Goal: Transaction & Acquisition: Purchase product/service

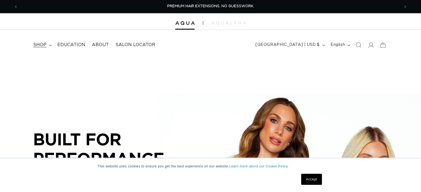
click at [42, 46] on span "shop" at bounding box center [39, 45] width 13 height 6
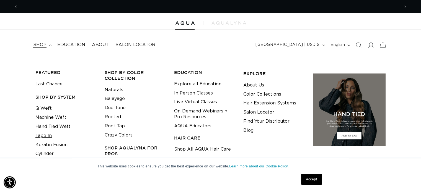
scroll to position [0, 763]
click at [47, 136] on link "Tape In" at bounding box center [43, 136] width 16 height 9
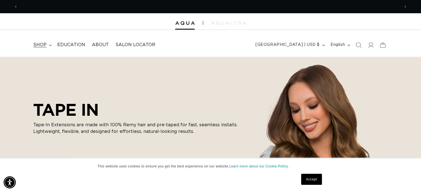
scroll to position [0, 382]
click at [38, 44] on span "shop" at bounding box center [39, 45] width 13 height 6
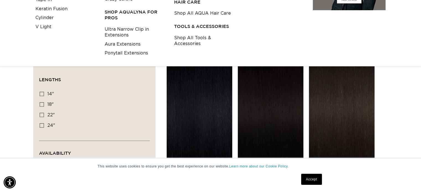
scroll to position [90, 0]
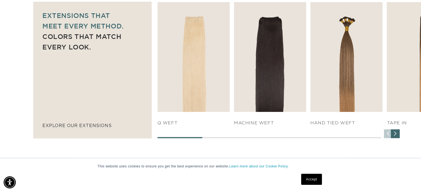
scroll to position [383, 0]
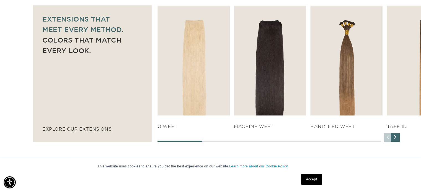
click at [396, 138] on div "Next slide" at bounding box center [395, 137] width 9 height 9
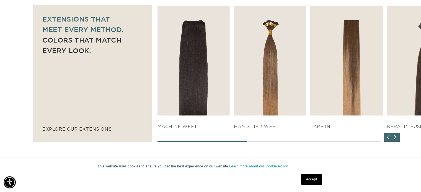
scroll to position [0, 763]
click at [396, 138] on div "Next slide" at bounding box center [395, 137] width 9 height 9
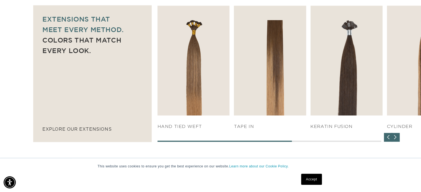
click at [396, 138] on div "Next slide" at bounding box center [395, 137] width 9 height 9
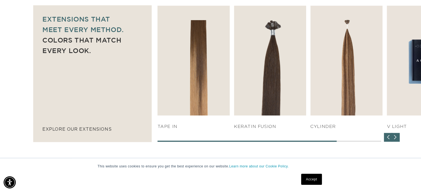
click at [396, 138] on div "Next slide" at bounding box center [395, 137] width 9 height 9
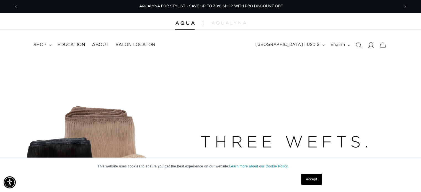
click at [371, 46] on icon at bounding box center [371, 45] width 6 height 6
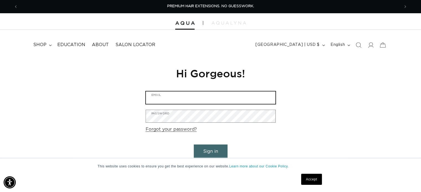
click at [171, 94] on input "Email" at bounding box center [211, 98] width 130 height 12
type input "backsuz@lumos.net"
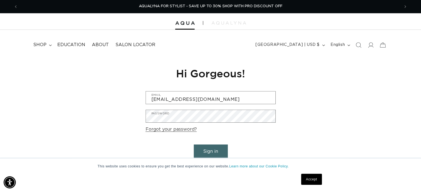
scroll to position [0, 763]
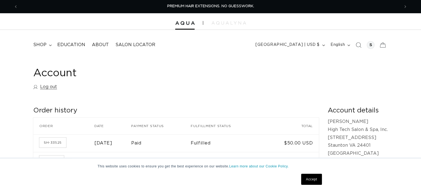
drag, startPoint x: 0, startPoint y: 0, endPoint x: 171, endPoint y: 113, distance: 204.8
click at [171, 113] on h2 "Order history" at bounding box center [176, 111] width 286 height 9
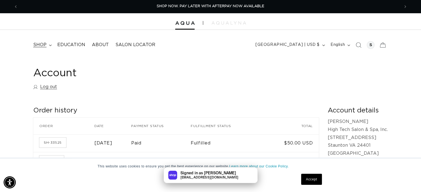
click at [41, 42] on span "shop" at bounding box center [39, 45] width 13 height 6
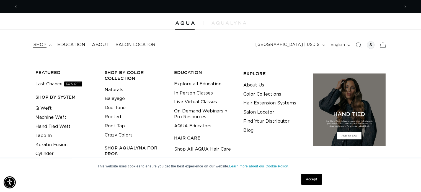
scroll to position [0, 763]
click at [42, 139] on link "Tape In" at bounding box center [43, 136] width 16 height 9
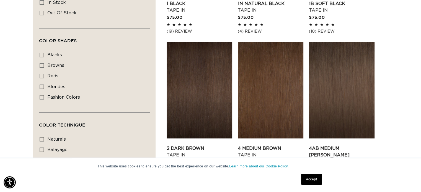
scroll to position [0, 763]
click at [43, 85] on icon at bounding box center [42, 87] width 4 height 4
click at [43, 85] on input "blondes blondes (29 products)" at bounding box center [42, 87] width 4 height 4
checkbox input "true"
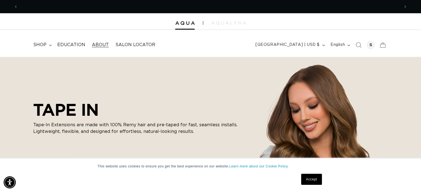
scroll to position [0, 763]
click at [98, 47] on span "About" at bounding box center [100, 45] width 17 height 6
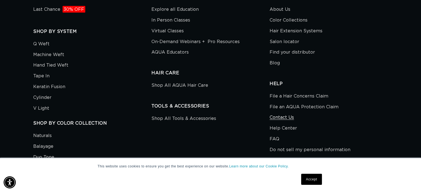
click at [278, 117] on link "Contact Us" at bounding box center [282, 117] width 24 height 11
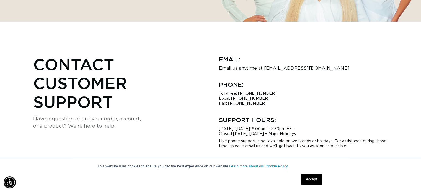
scroll to position [0, 763]
